Goal: Transaction & Acquisition: Purchase product/service

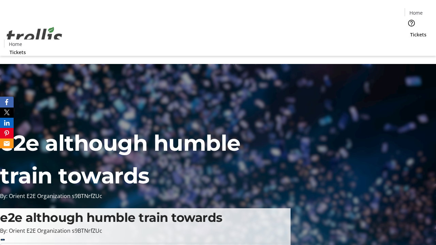
click at [410, 31] on span "Tickets" at bounding box center [418, 34] width 16 height 7
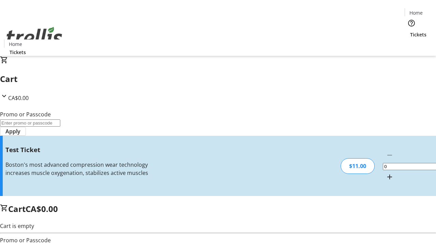
click at [385, 173] on mat-icon "Increment by one" at bounding box center [389, 177] width 8 height 8
type input "1"
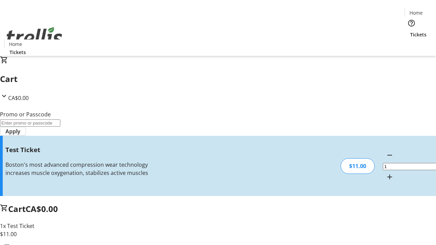
type input "UNLOCK"
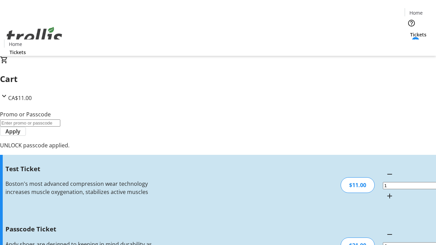
type input "5"
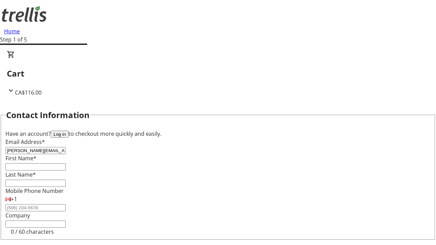
type input "[PERSON_NAME][EMAIL_ADDRESS][DOMAIN_NAME]"
type input "[PERSON_NAME]"
type input "Dicki"
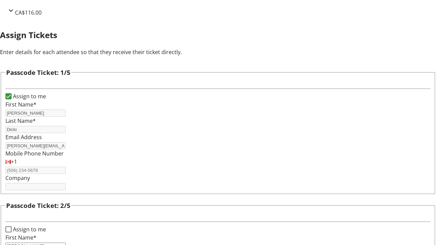
type input "[PERSON_NAME]"
type input "Rice"
type input "Freida"
type input "O'Kon"
type input "Cheyanne"
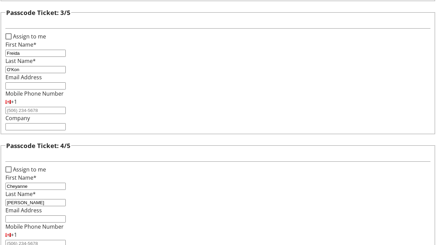
type input "[PERSON_NAME]"
checkbox input "true"
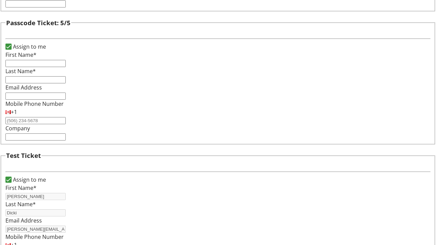
type input "[PERSON_NAME]"
type input "Dicki"
type input "[PERSON_NAME][EMAIL_ADDRESS][DOMAIN_NAME]"
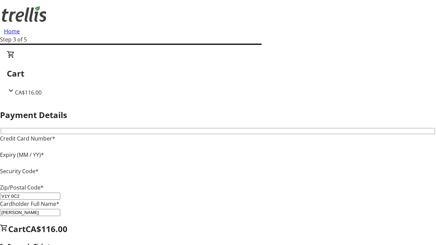
type input "V1Y 0C2"
